Goal: Find contact information: Find contact information

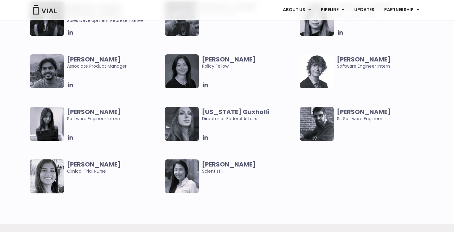
scroll to position [1103, 0]
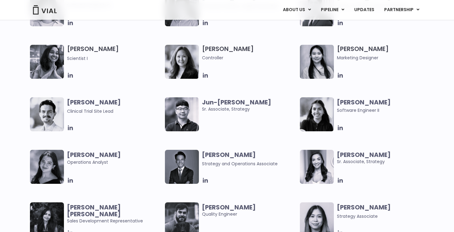
click at [226, 109] on span "Jun-[PERSON_NAME]. Associate, Strategy" at bounding box center [249, 106] width 95 height 14
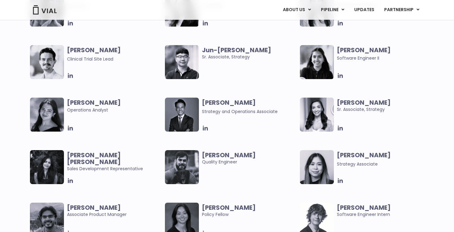
scroll to position [1165, 0]
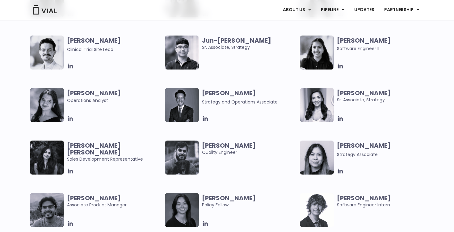
click at [70, 117] on icon at bounding box center [70, 118] width 7 height 7
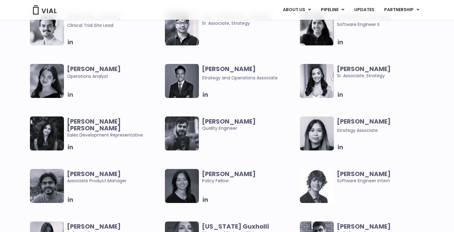
scroll to position [1189, 0]
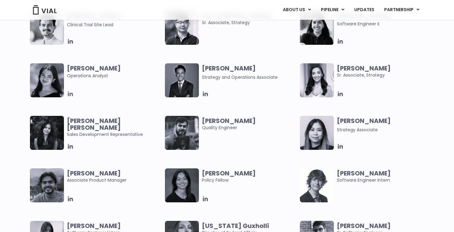
click at [71, 91] on icon at bounding box center [70, 93] width 7 height 7
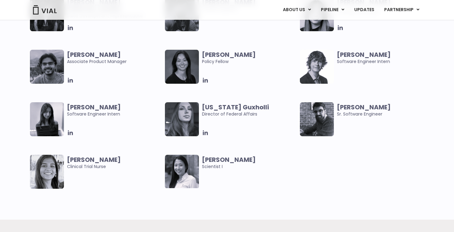
scroll to position [1337, 0]
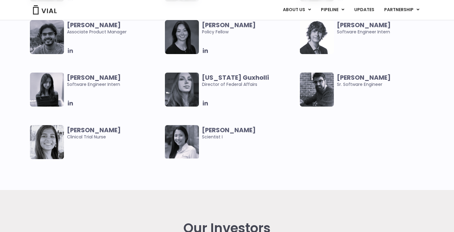
click at [70, 50] on icon at bounding box center [70, 50] width 5 height 5
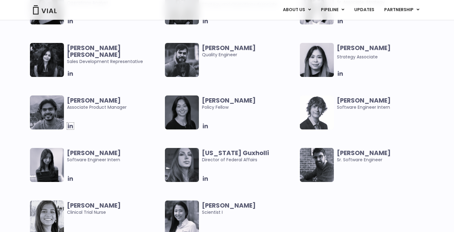
scroll to position [1263, 0]
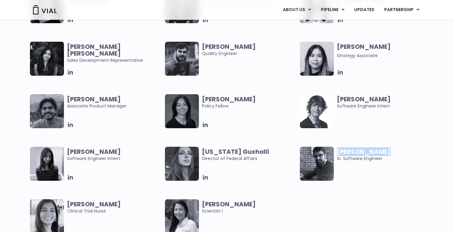
drag, startPoint x: 342, startPoint y: 145, endPoint x: 381, endPoint y: 152, distance: 39.8
click at [381, 152] on div "[PERSON_NAME] Associate Product Manager [PERSON_NAME] Policy Fellow [PERSON_NAM…" at bounding box center [232, 172] width 405 height 157
copy b "[PERSON_NAME]"
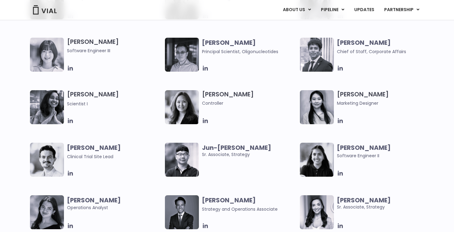
scroll to position [1053, 0]
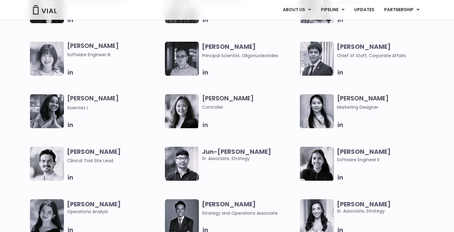
click at [203, 128] on icon at bounding box center [205, 124] width 7 height 7
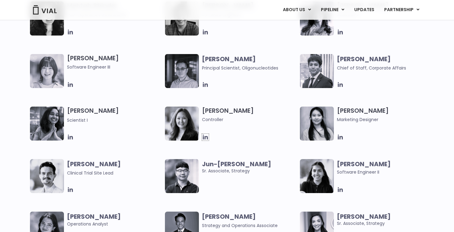
scroll to position [1016, 0]
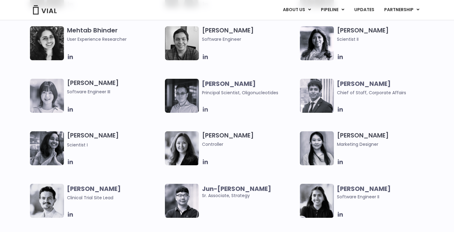
click at [205, 108] on icon at bounding box center [205, 109] width 7 height 7
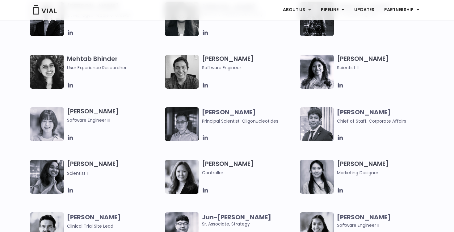
scroll to position [979, 0]
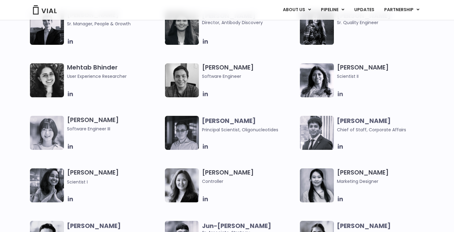
click at [340, 95] on icon at bounding box center [340, 93] width 5 height 5
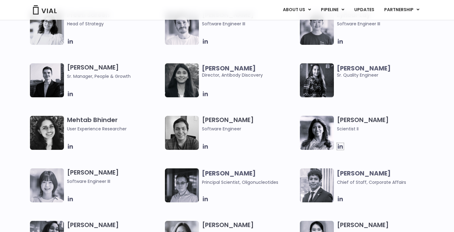
scroll to position [905, 0]
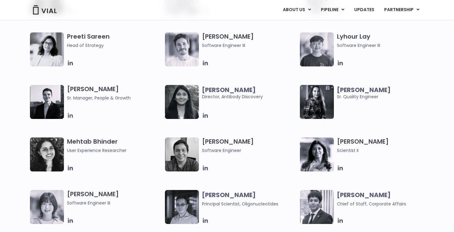
click at [68, 115] on icon at bounding box center [70, 115] width 5 height 5
click at [207, 115] on icon at bounding box center [205, 115] width 7 height 7
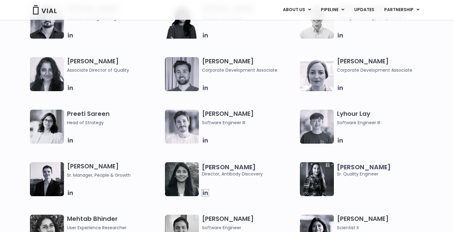
scroll to position [819, 0]
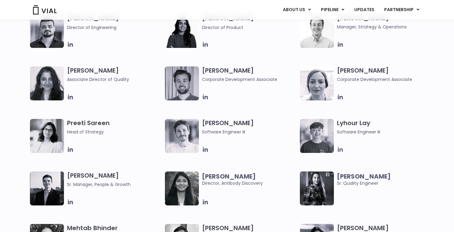
click at [338, 149] on icon at bounding box center [340, 149] width 5 height 5
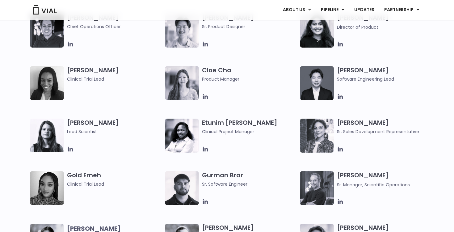
scroll to position [498, 0]
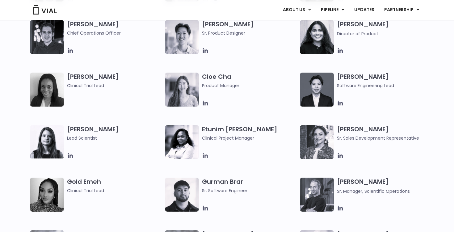
click at [207, 158] on icon at bounding box center [205, 155] width 7 height 7
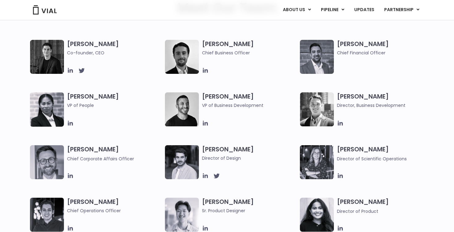
scroll to position [300, 0]
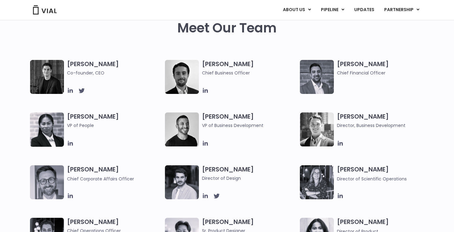
drag, startPoint x: 339, startPoint y: 60, endPoint x: 363, endPoint y: 62, distance: 24.9
click at [363, 62] on h3 "[PERSON_NAME] Chief Financial Officer" at bounding box center [384, 68] width 95 height 16
drag, startPoint x: 380, startPoint y: 62, endPoint x: 337, endPoint y: 66, distance: 43.0
click at [337, 66] on h3 "[PERSON_NAME] Chief Financial Officer" at bounding box center [384, 68] width 95 height 16
copy h3 "[PERSON_NAME]"
